Goal: Book appointment/travel/reservation

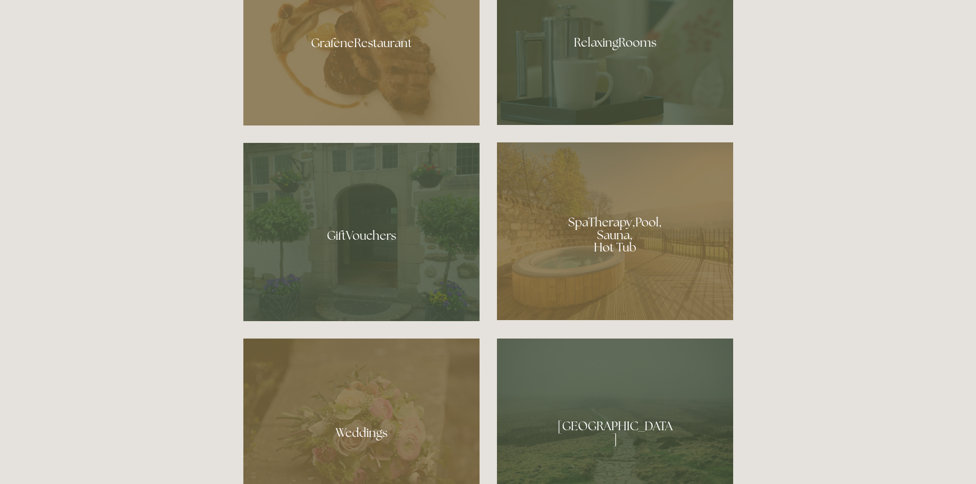
scroll to position [871, 0]
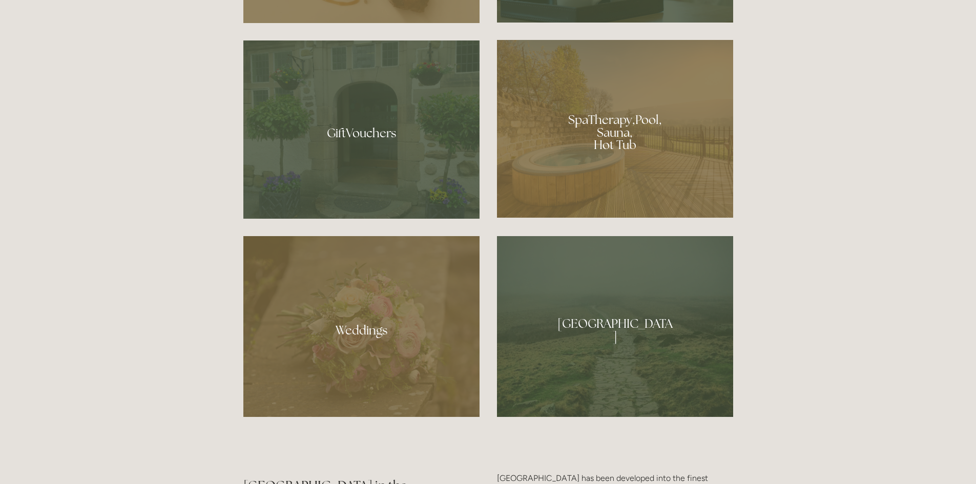
click at [617, 130] on div at bounding box center [615, 129] width 236 height 178
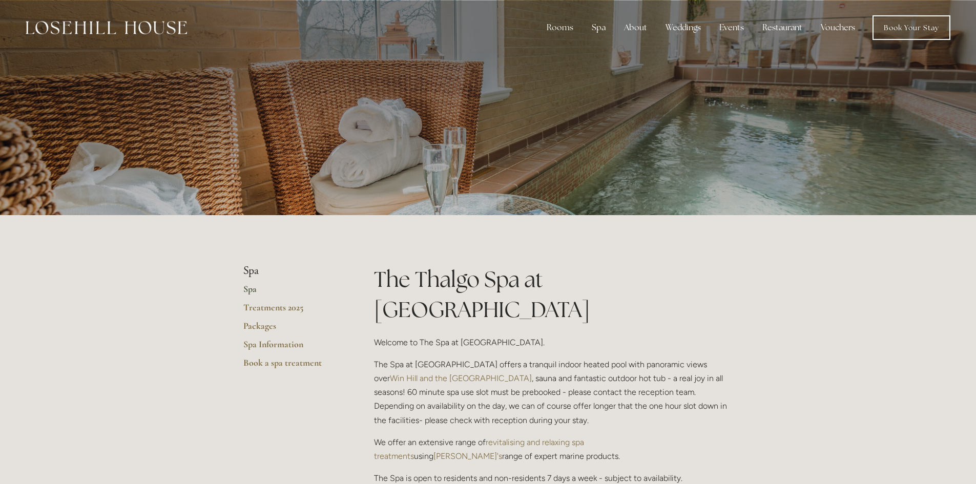
scroll to position [154, 0]
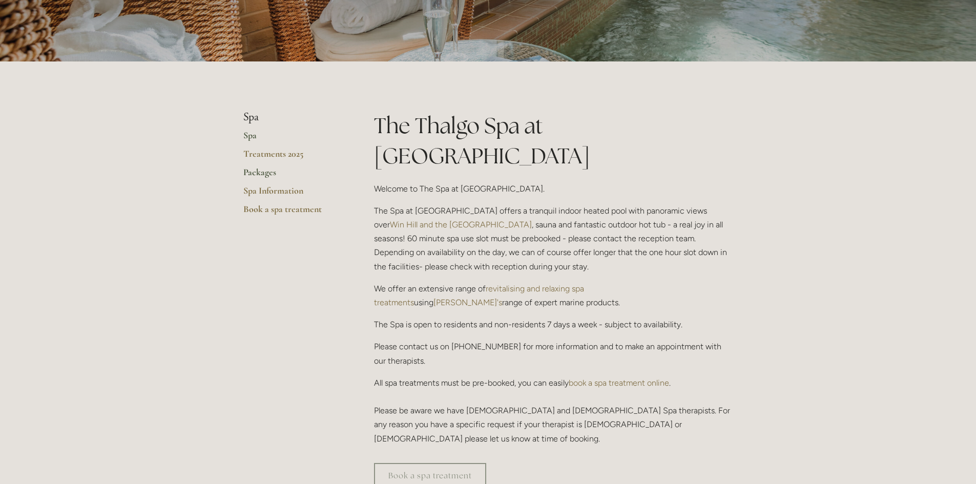
click at [272, 172] on link "Packages" at bounding box center [292, 175] width 98 height 18
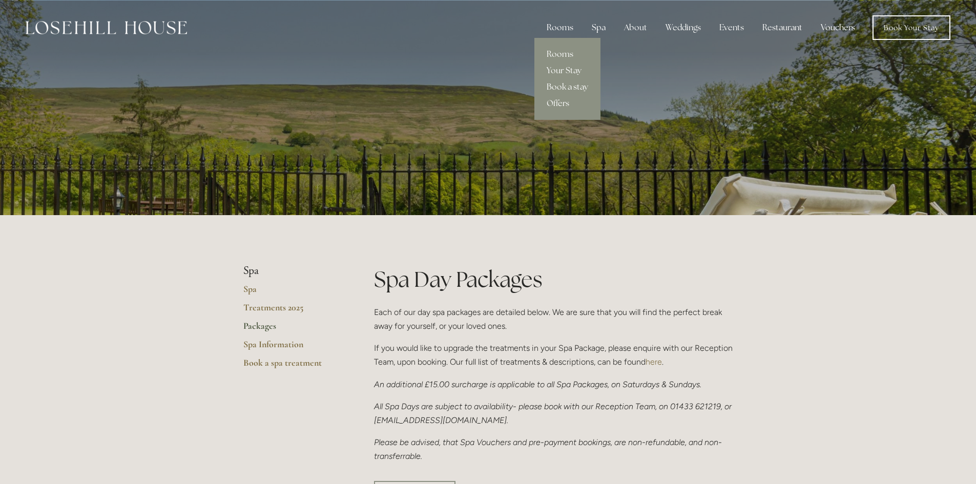
click at [566, 28] on div "Rooms" at bounding box center [559, 27] width 43 height 20
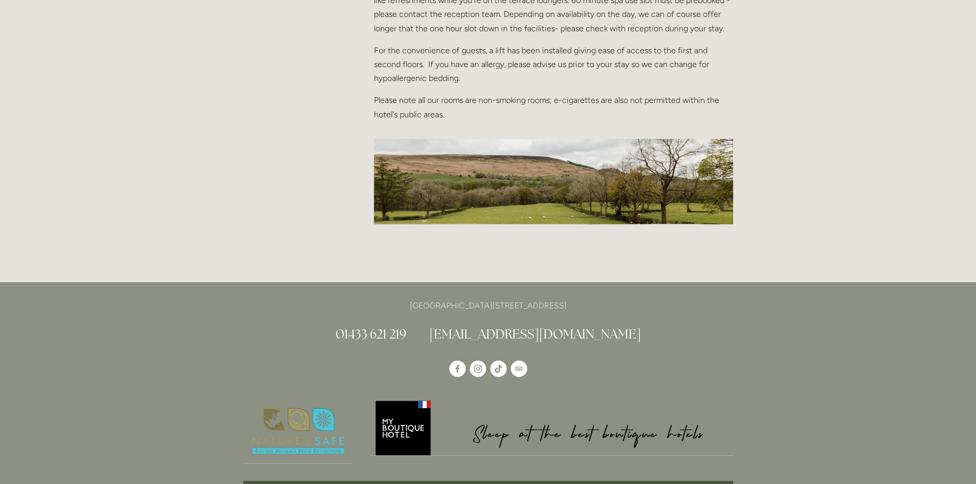
scroll to position [1229, 0]
